Goal: Check status: Check status

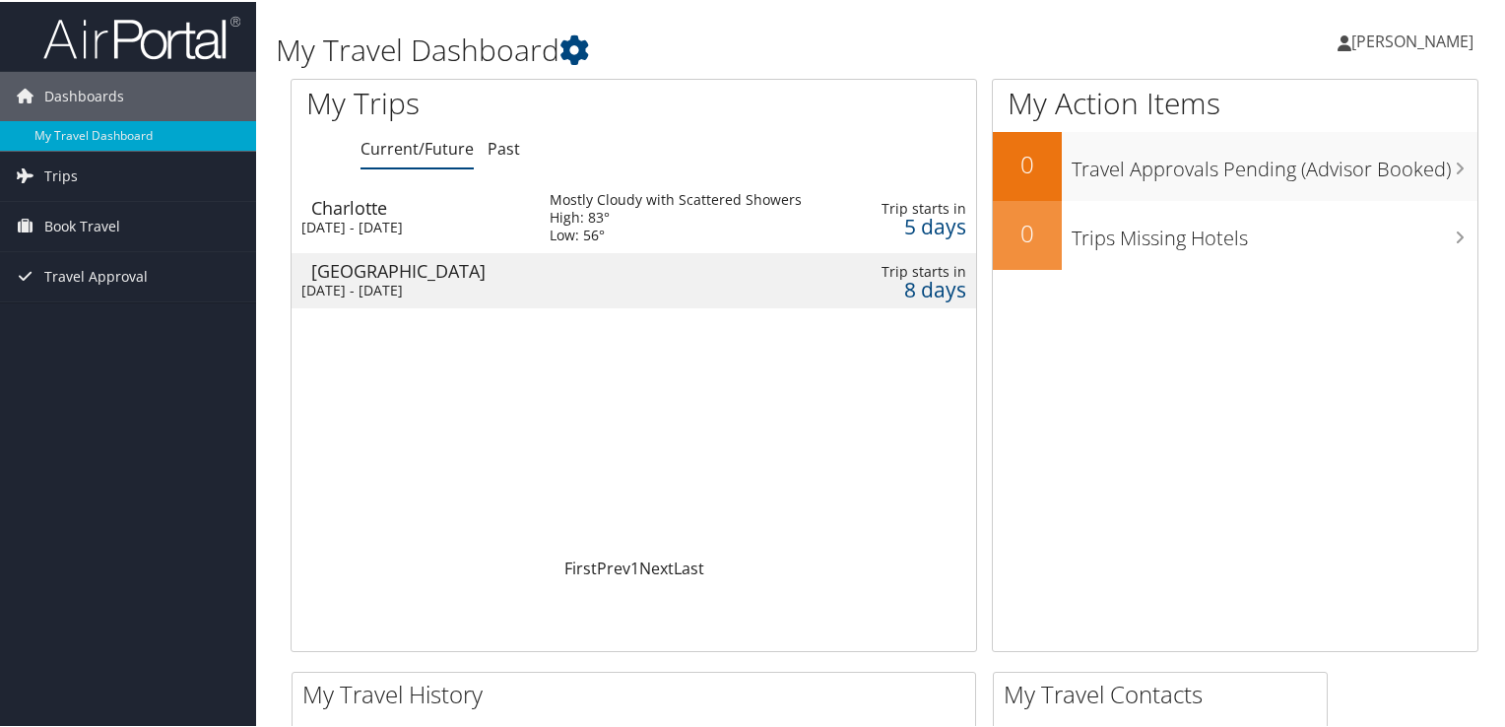
click at [635, 200] on div "Mostly Cloudy with Scattered Showers" at bounding box center [676, 198] width 252 height 18
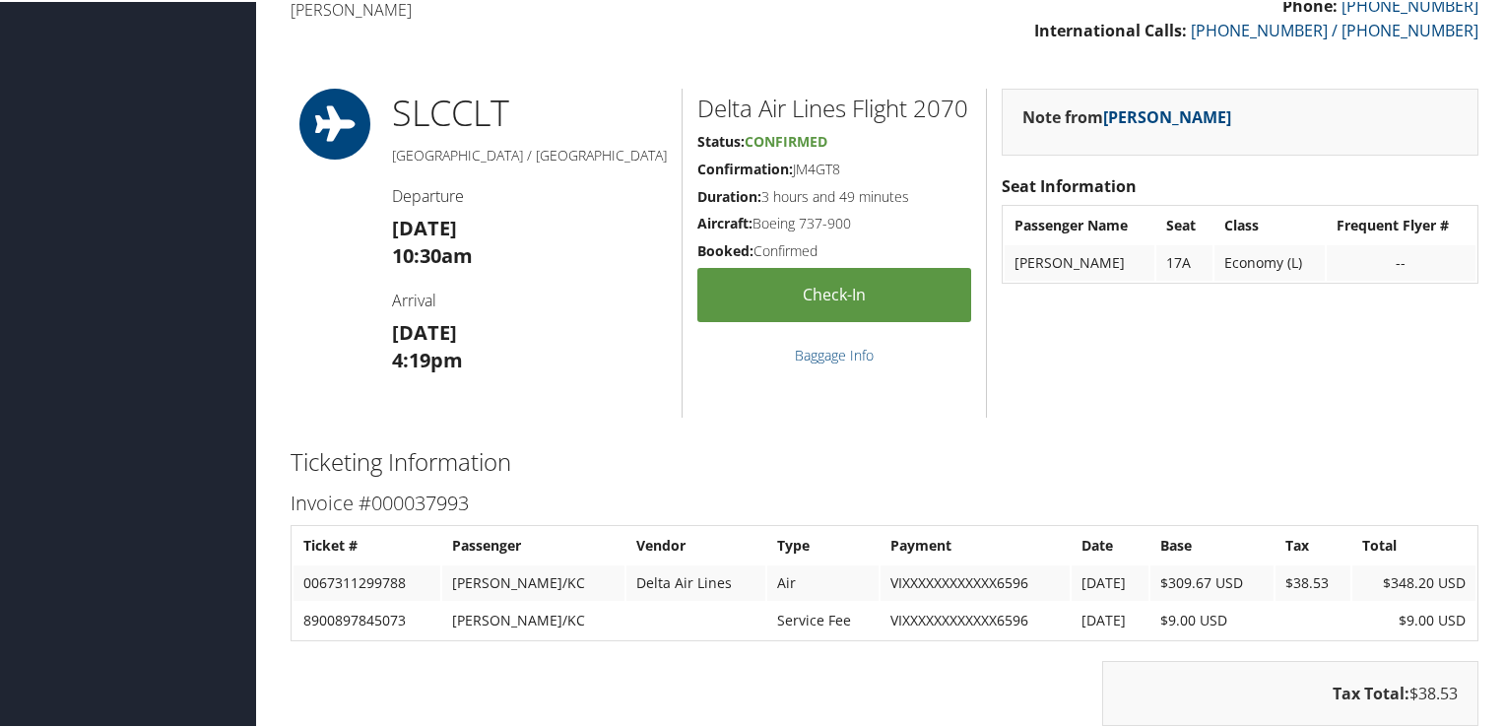
scroll to position [461, 0]
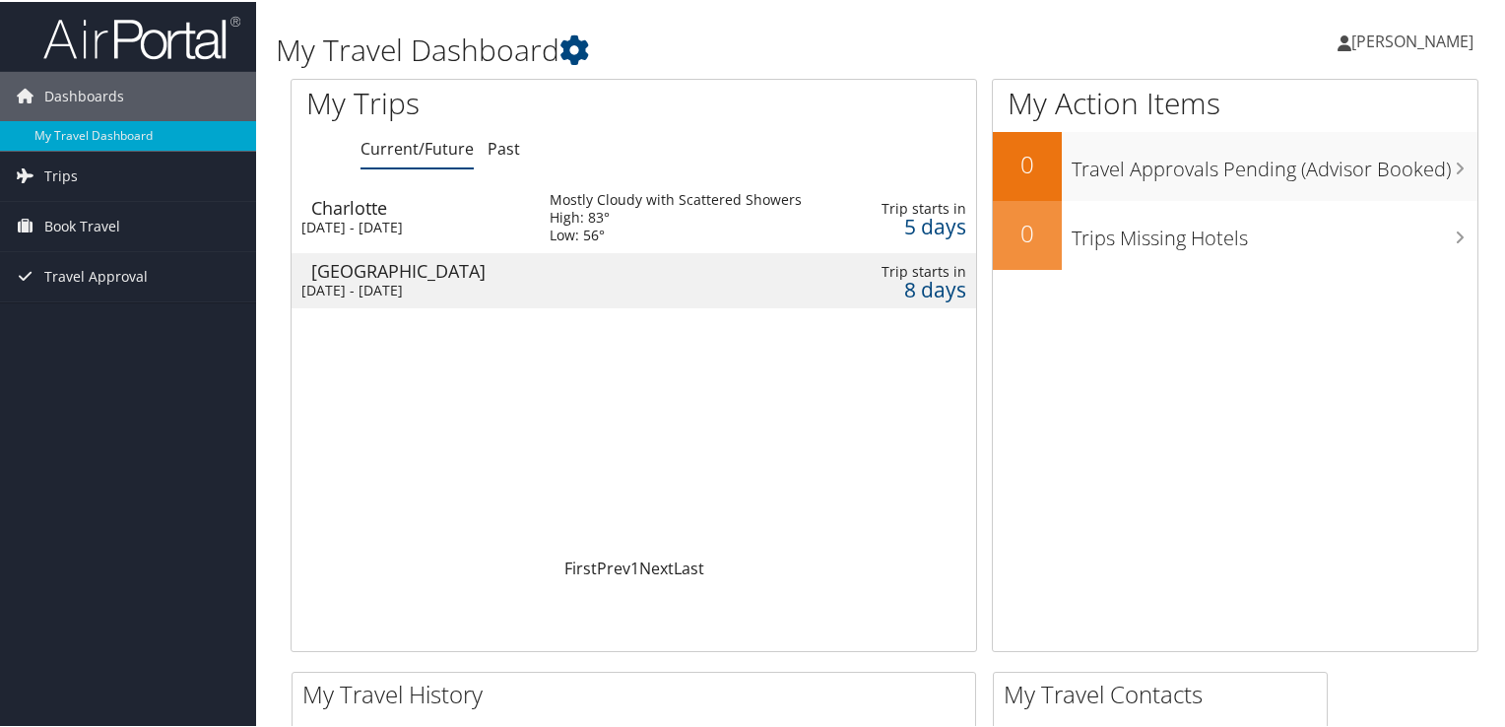
click at [512, 284] on div "[DATE] - [DATE]" at bounding box center [410, 289] width 219 height 18
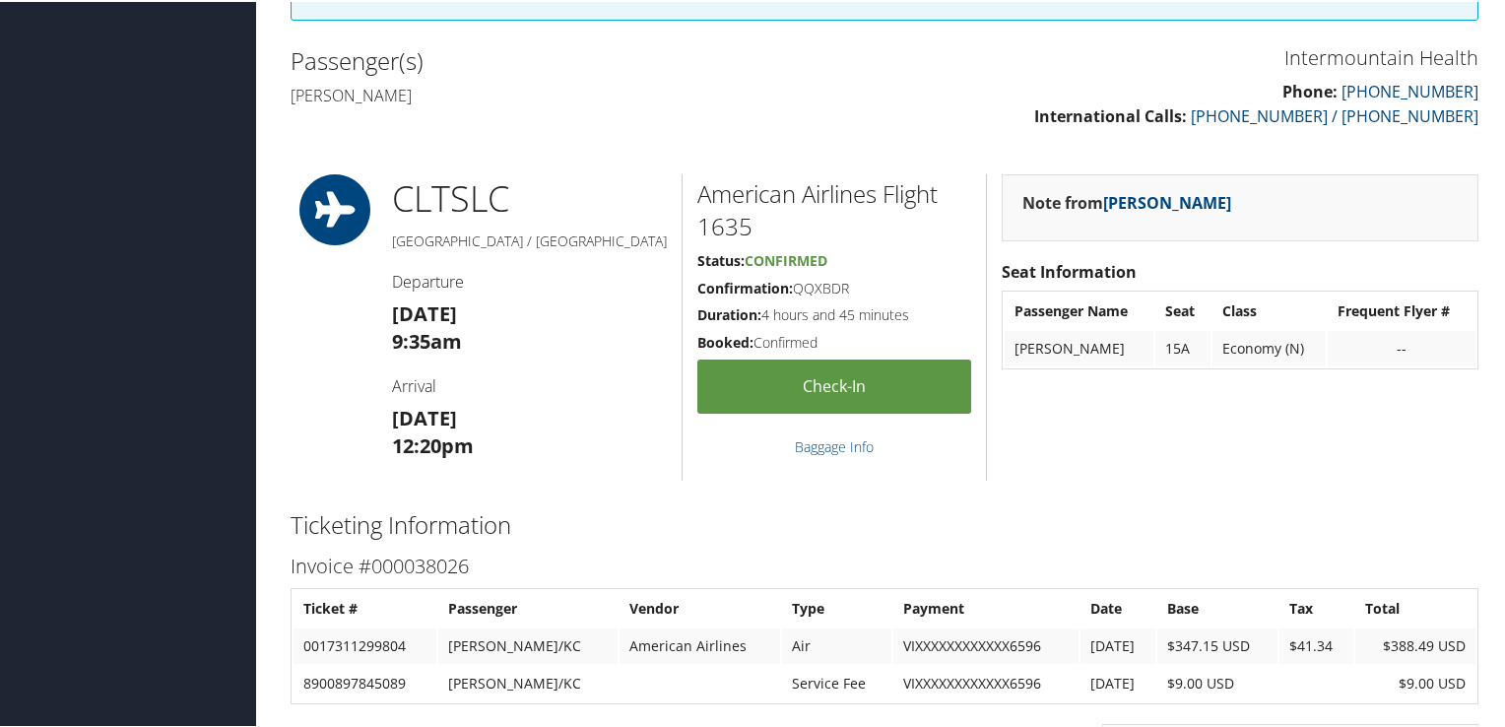
scroll to position [591, 0]
